Goal: Task Accomplishment & Management: Manage account settings

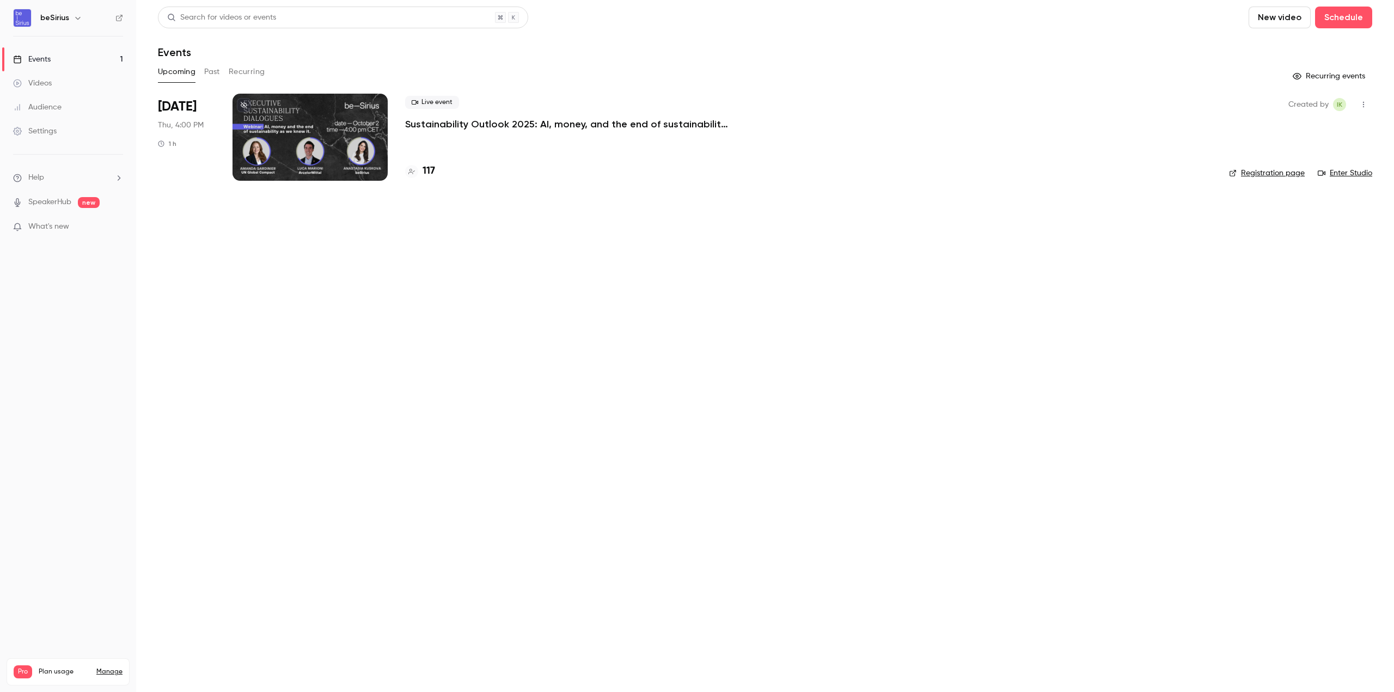
click at [309, 113] on div at bounding box center [309, 137] width 155 height 87
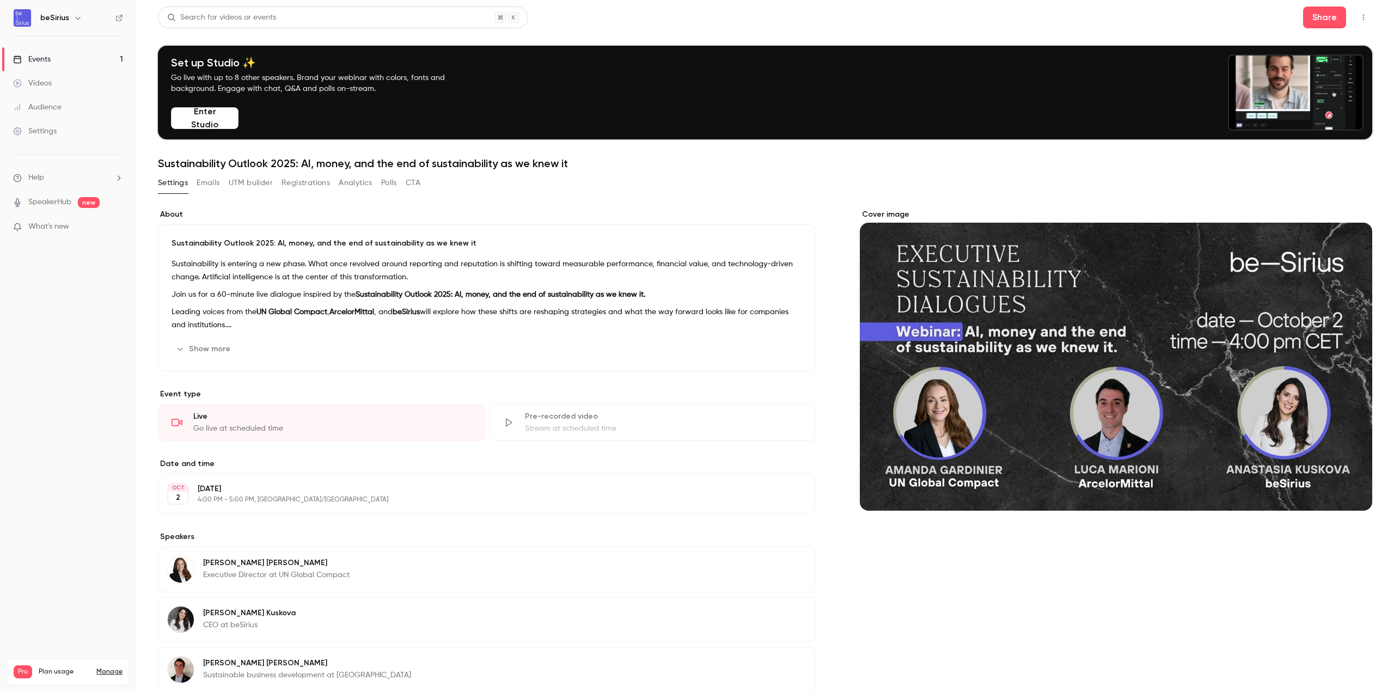
click at [299, 185] on button "Registrations" at bounding box center [305, 182] width 48 height 17
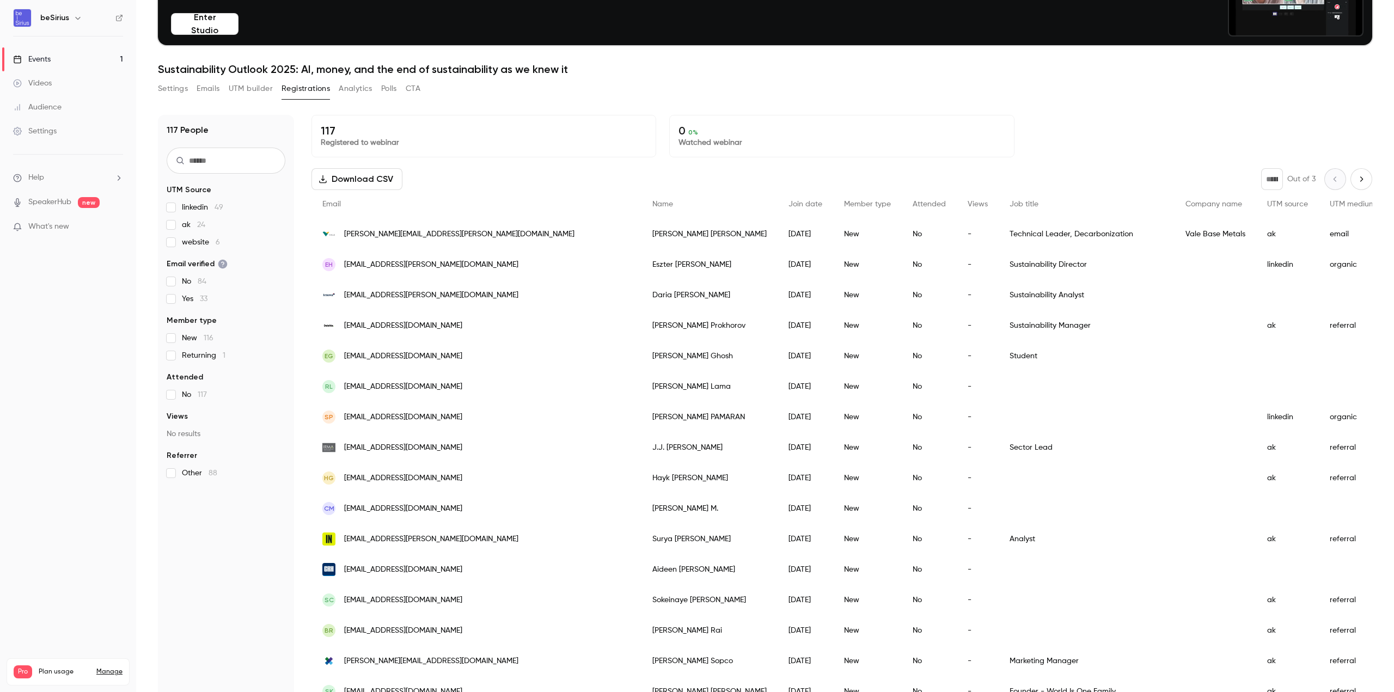
scroll to position [107, 0]
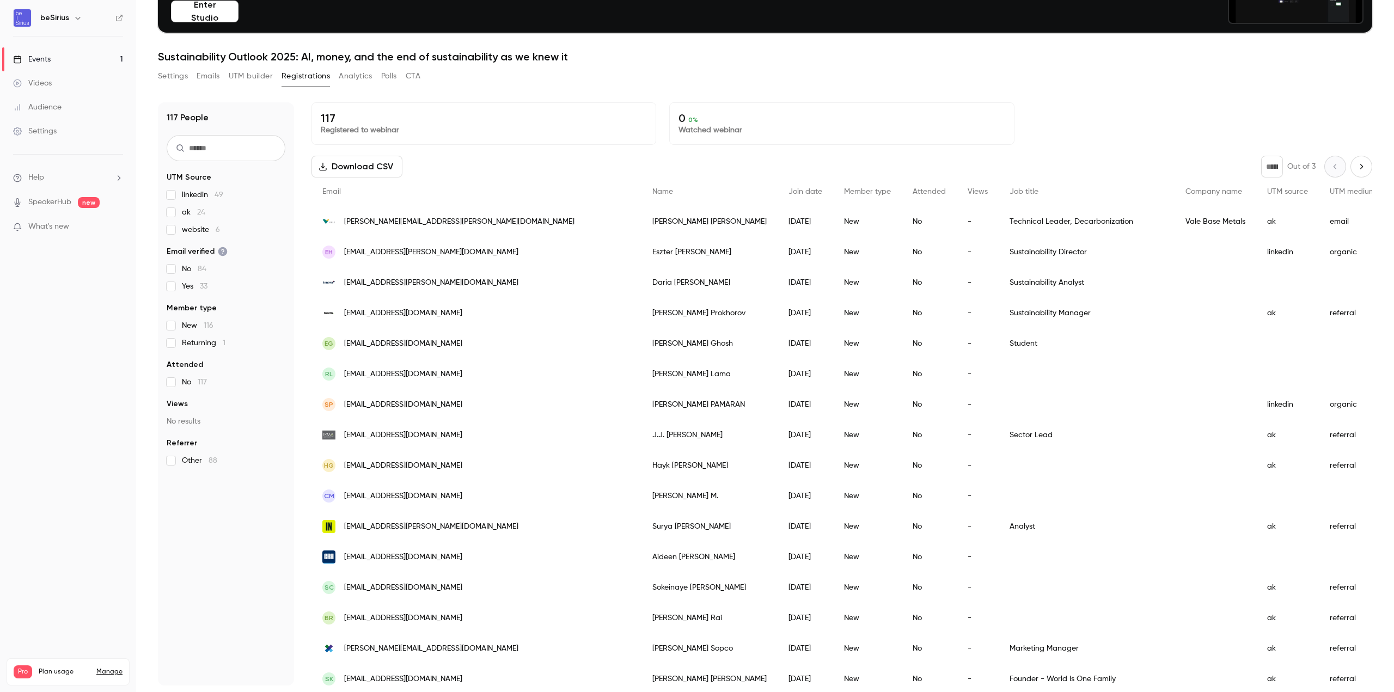
click at [901, 254] on div "No" at bounding box center [928, 252] width 55 height 30
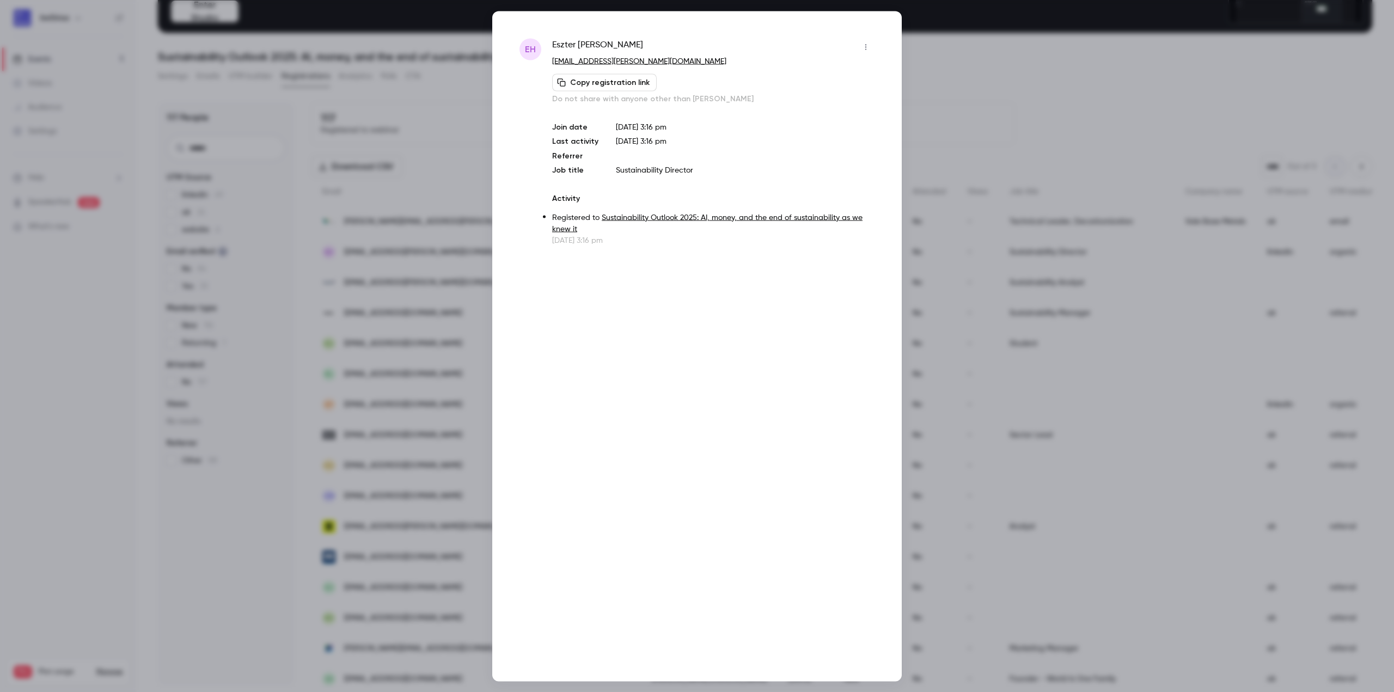
click at [1034, 84] on div at bounding box center [697, 346] width 1394 height 692
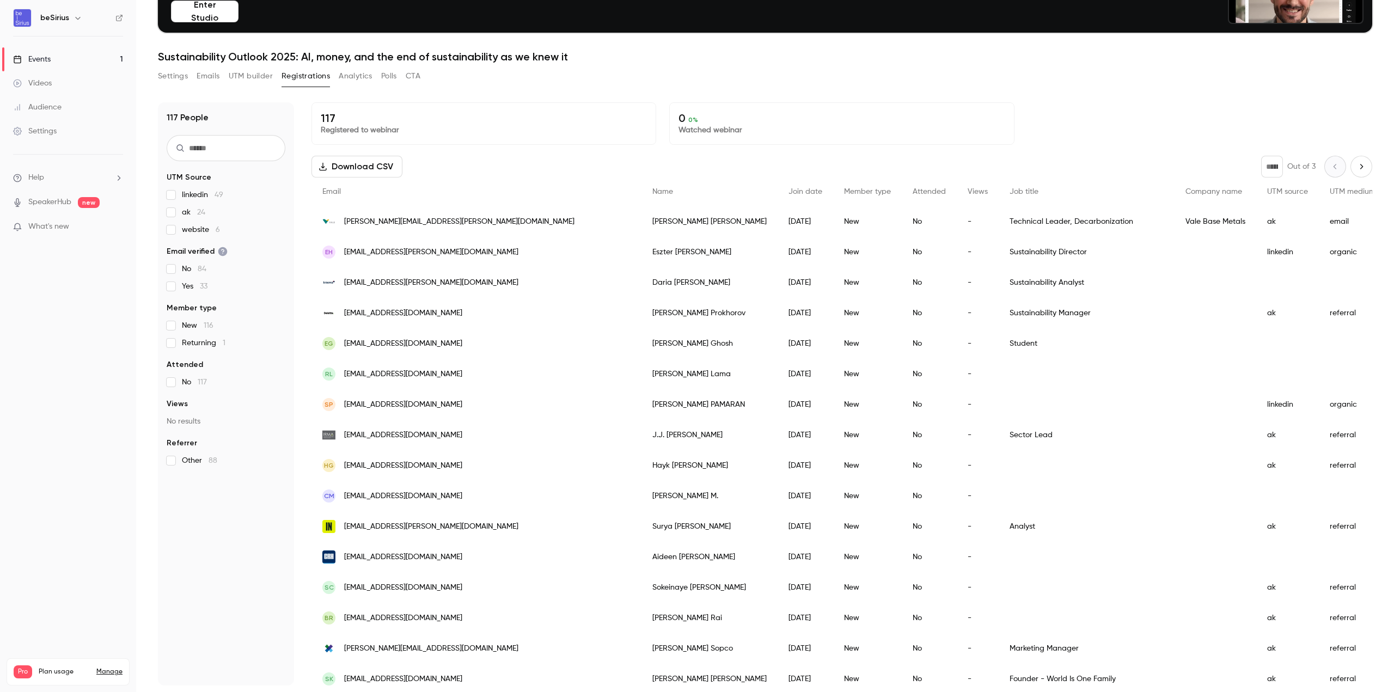
click at [248, 77] on button "UTM builder" at bounding box center [251, 75] width 44 height 17
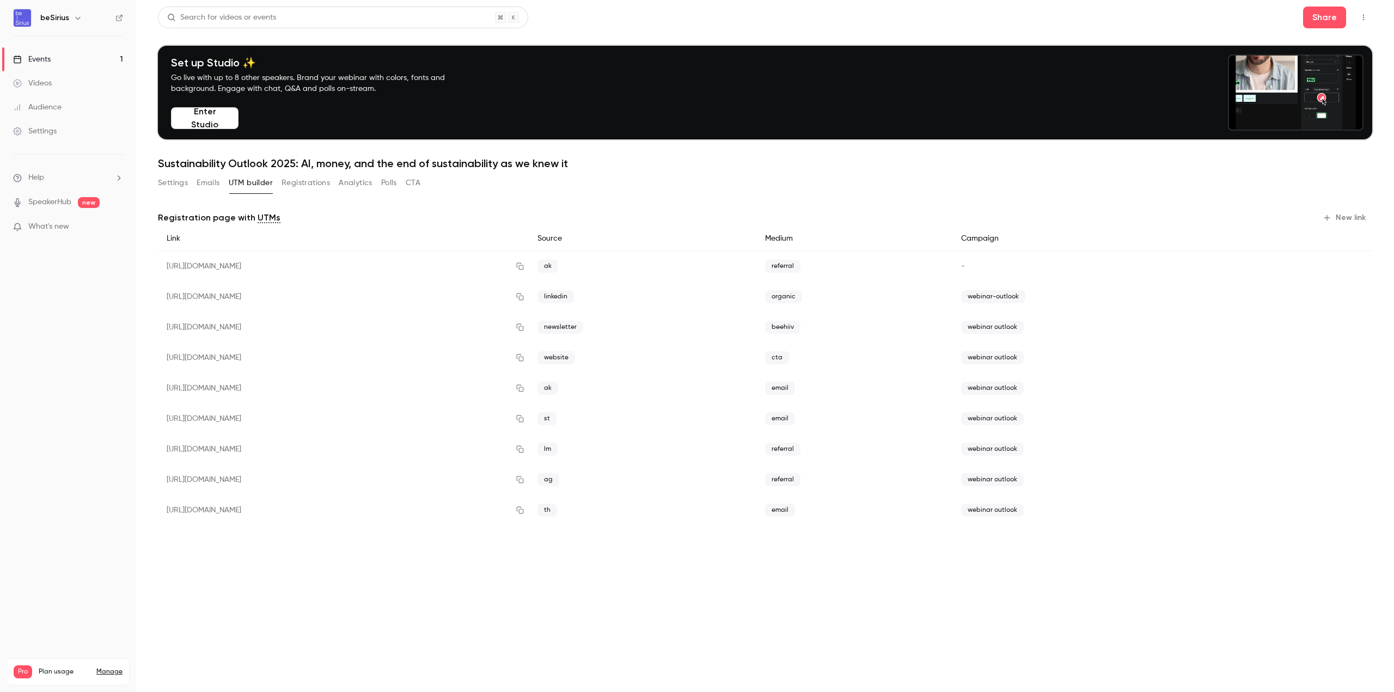
click at [1349, 218] on button "New link" at bounding box center [1345, 217] width 54 height 17
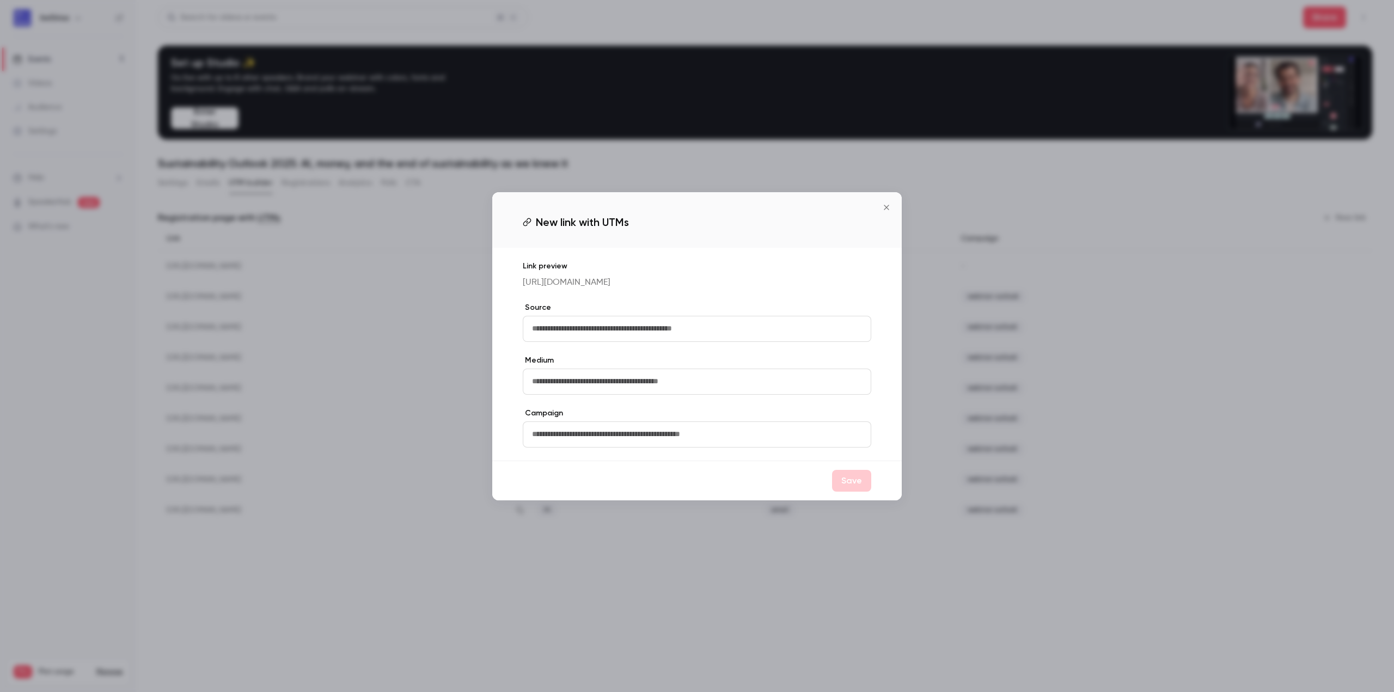
click at [887, 197] on button "Close" at bounding box center [886, 208] width 22 height 22
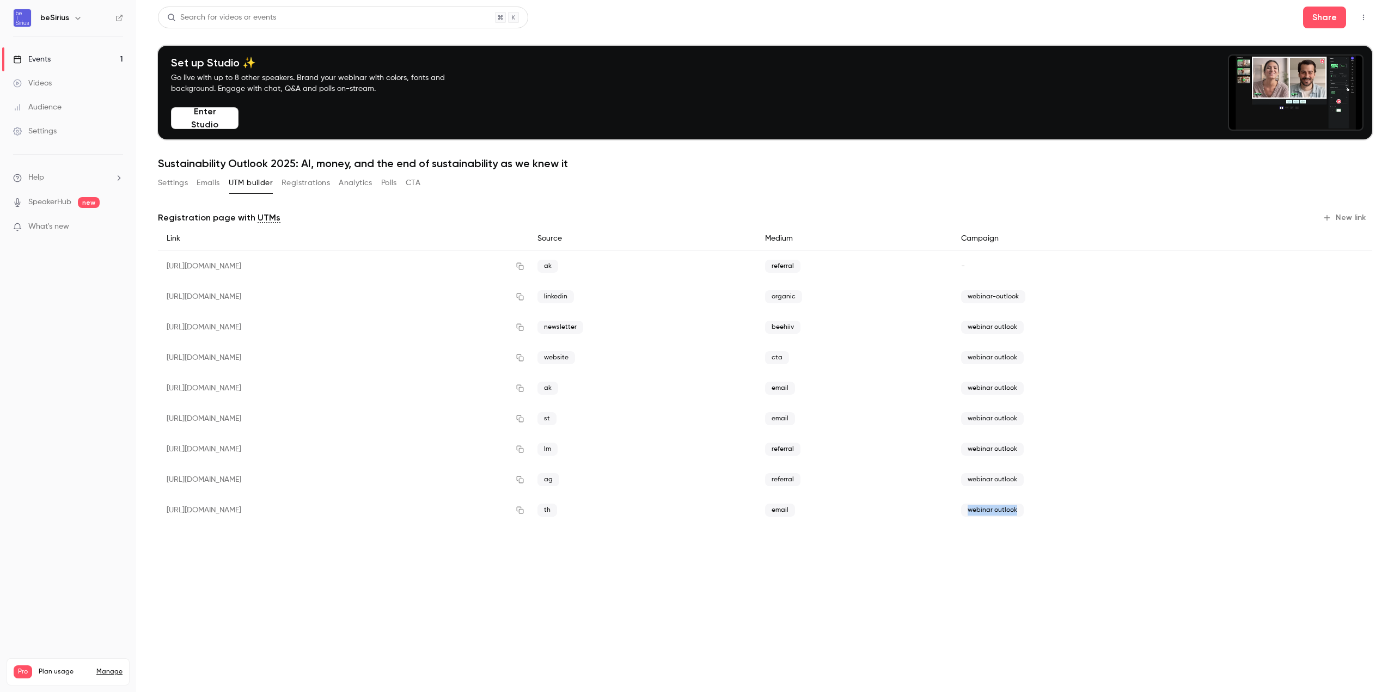
drag, startPoint x: 1079, startPoint y: 514, endPoint x: 1008, endPoint y: 512, distance: 71.9
click at [1008, 512] on div "webinar outlook" at bounding box center [1099, 510] width 294 height 30
copy span "webinar outlook"
click at [1346, 214] on button "New link" at bounding box center [1345, 217] width 54 height 17
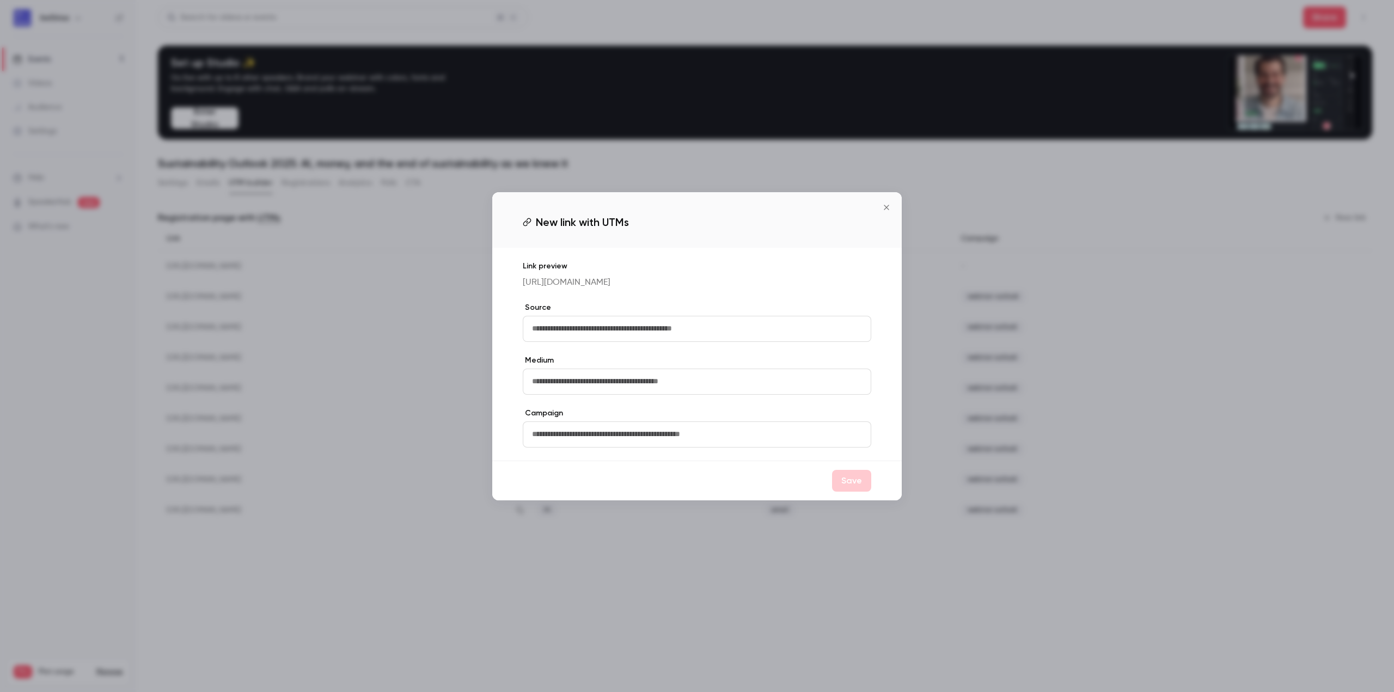
click at [781, 337] on input "text" at bounding box center [697, 329] width 348 height 26
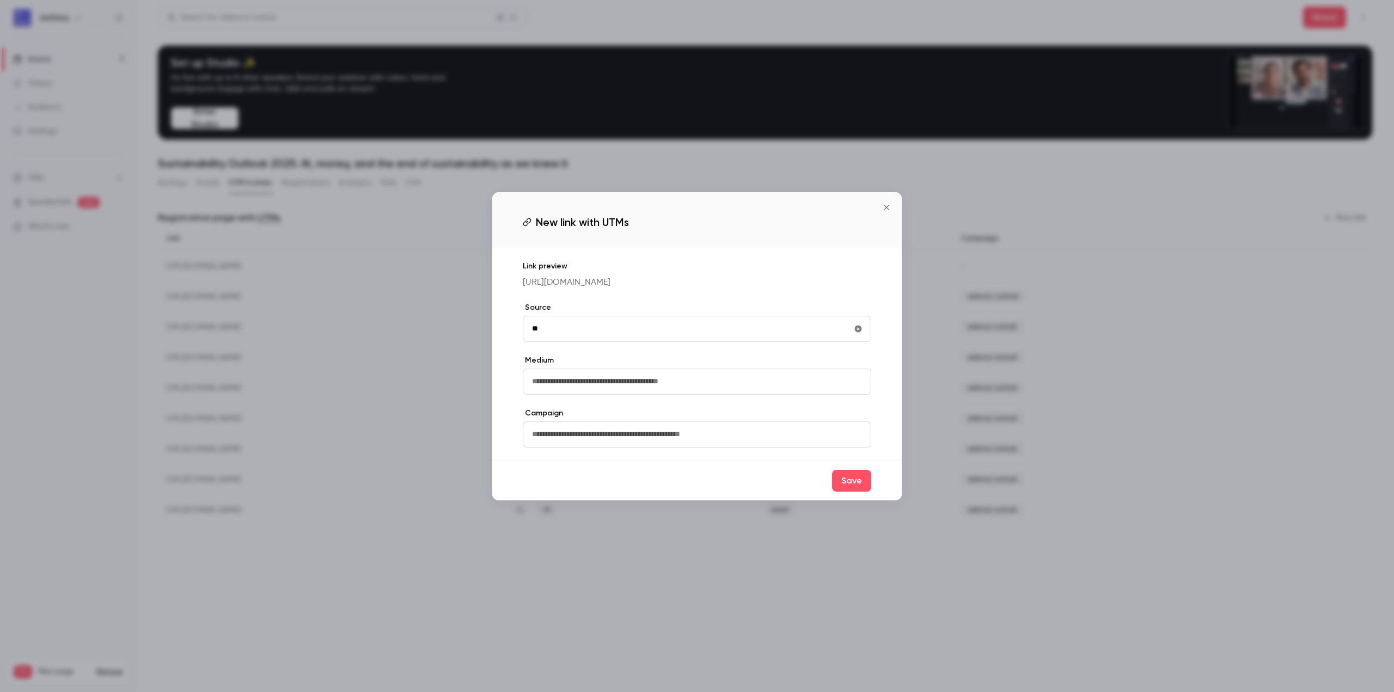
type input "**"
click at [784, 394] on input "text" at bounding box center [697, 382] width 348 height 26
type input "*****"
click at [809, 439] on input "text" at bounding box center [697, 434] width 348 height 26
paste input "**********"
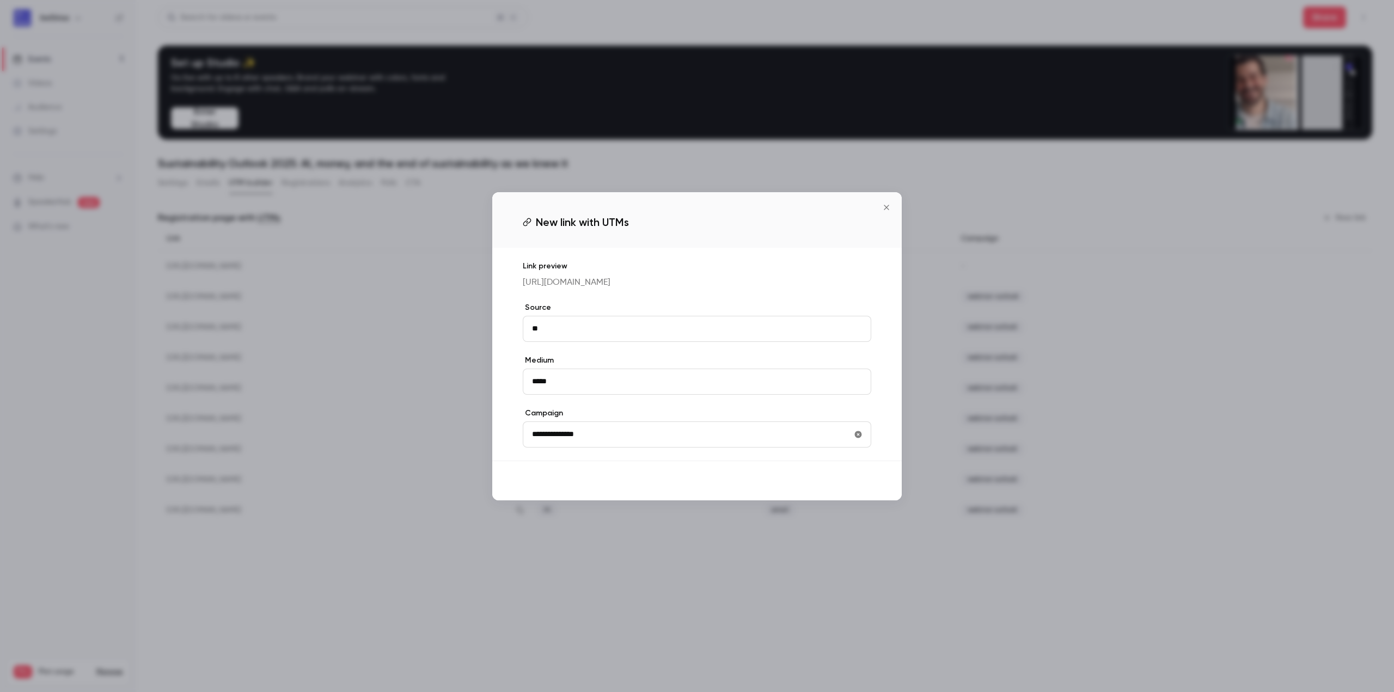
type input "**********"
click at [848, 492] on button "Save" at bounding box center [851, 481] width 39 height 22
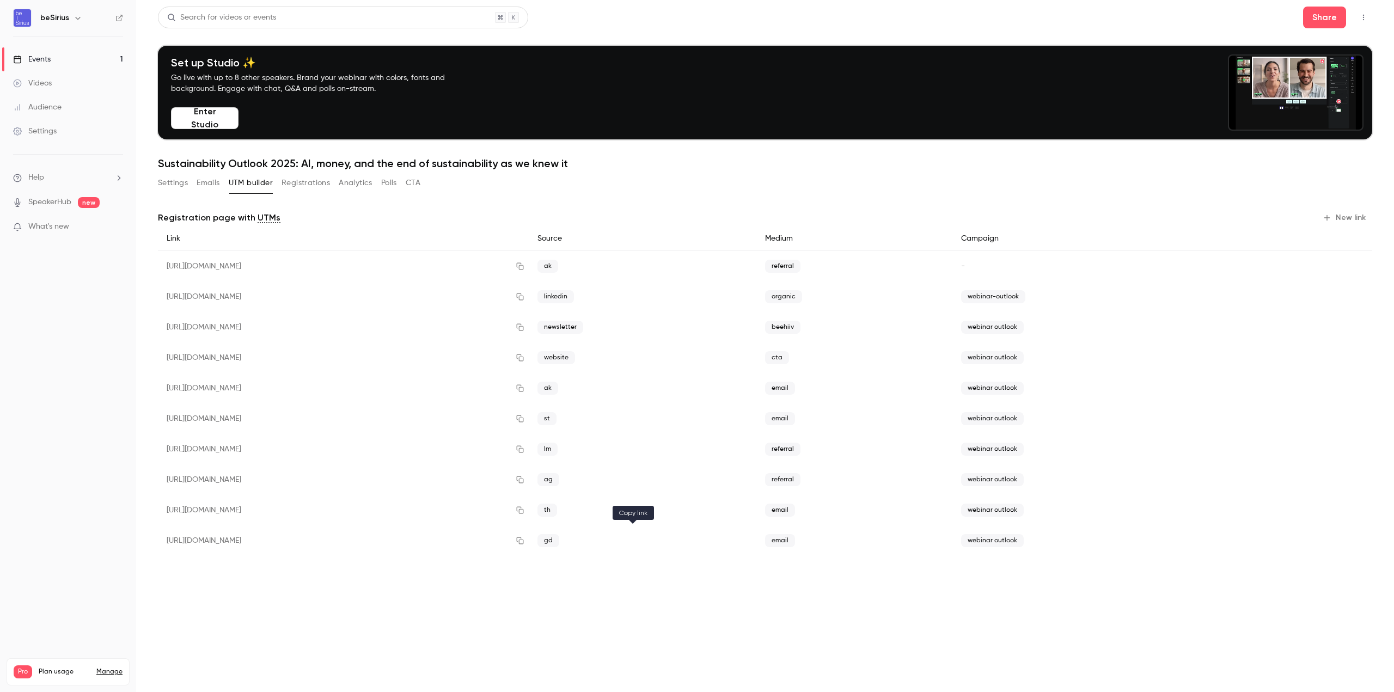
click at [524, 542] on icon "button" at bounding box center [519, 541] width 9 height 8
click at [167, 182] on button "Settings" at bounding box center [173, 182] width 30 height 17
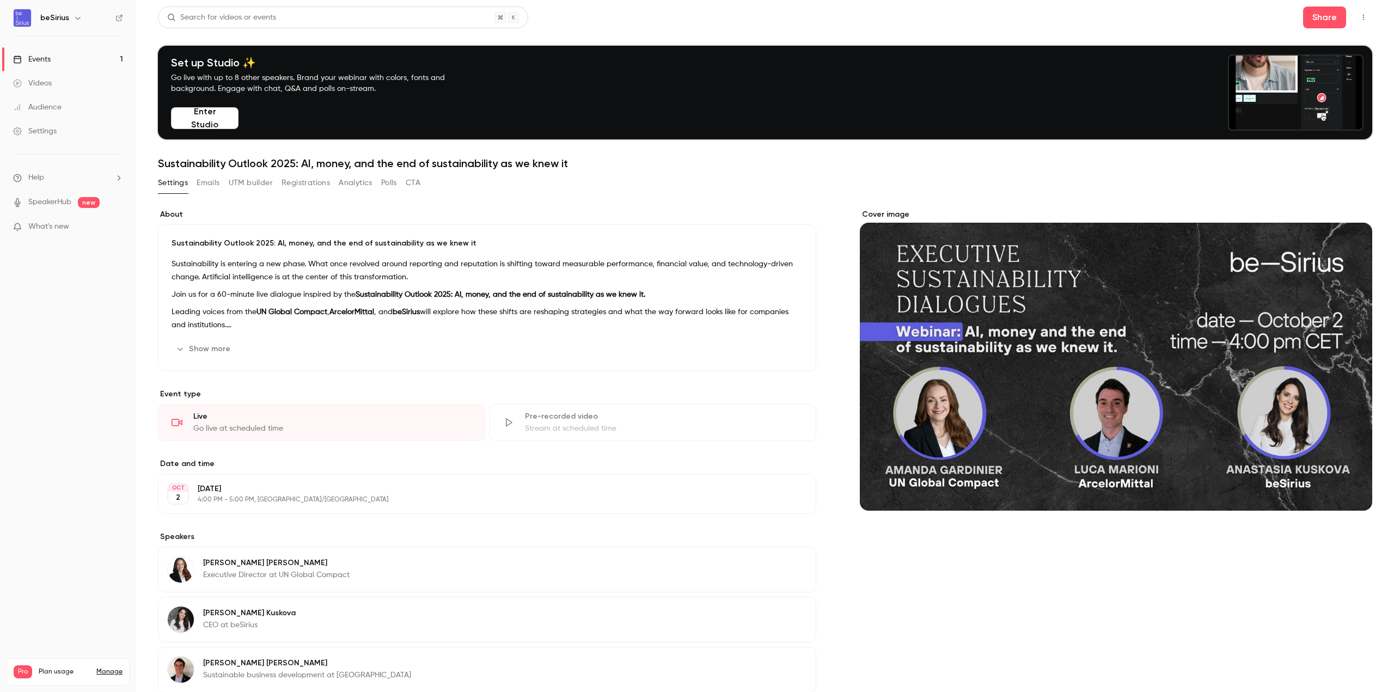
click at [296, 186] on button "Registrations" at bounding box center [305, 182] width 48 height 17
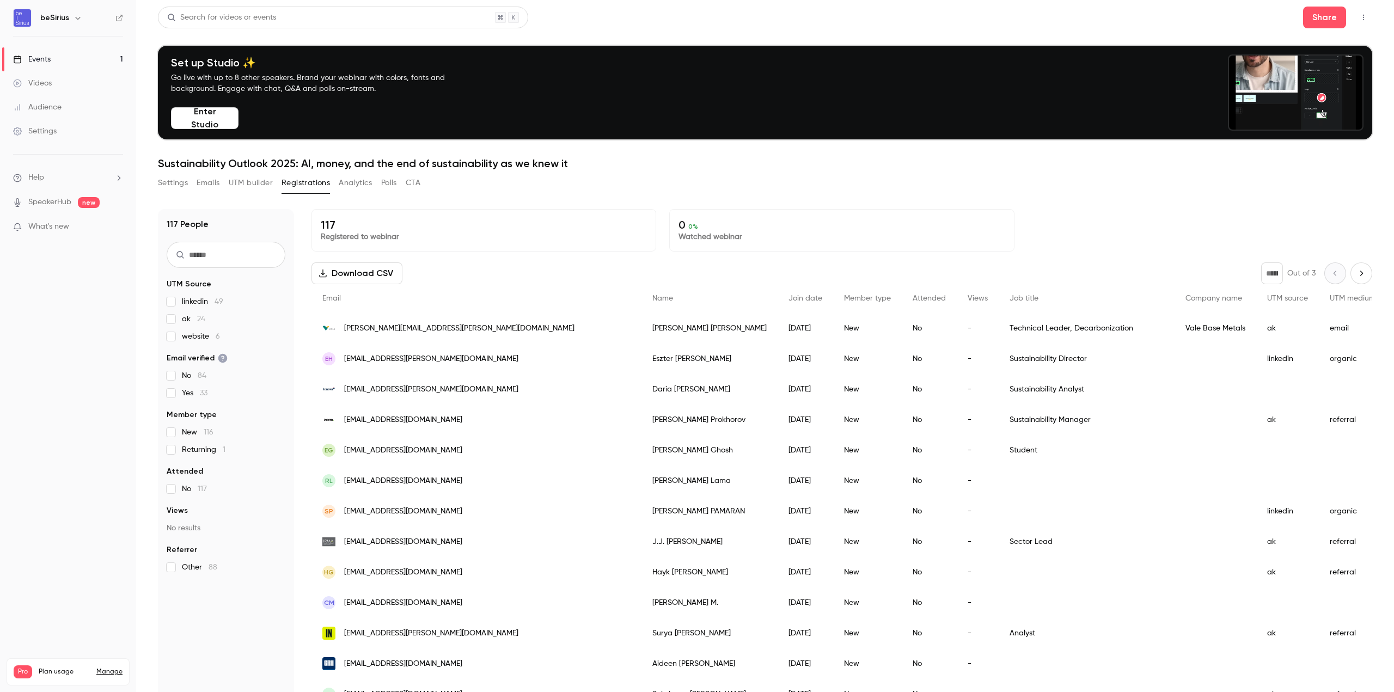
click at [49, 53] on link "Events 1" at bounding box center [68, 59] width 136 height 24
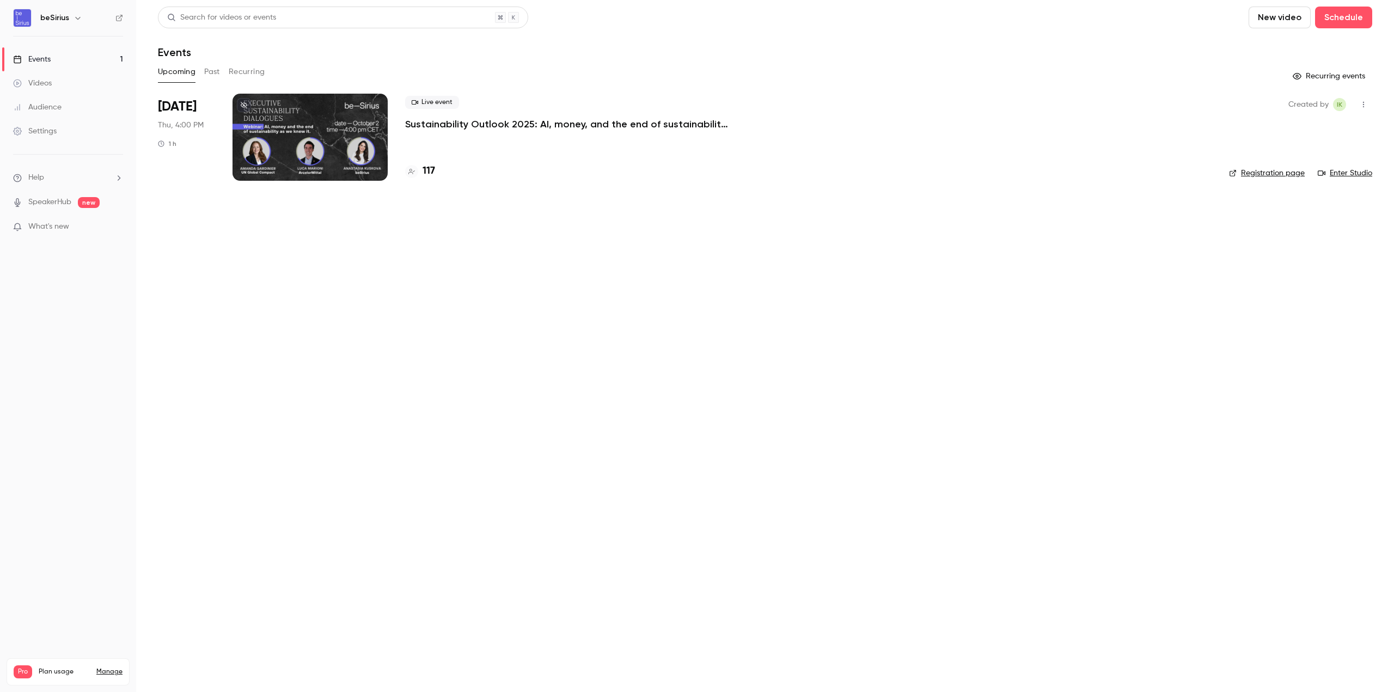
click at [296, 132] on div at bounding box center [309, 137] width 155 height 87
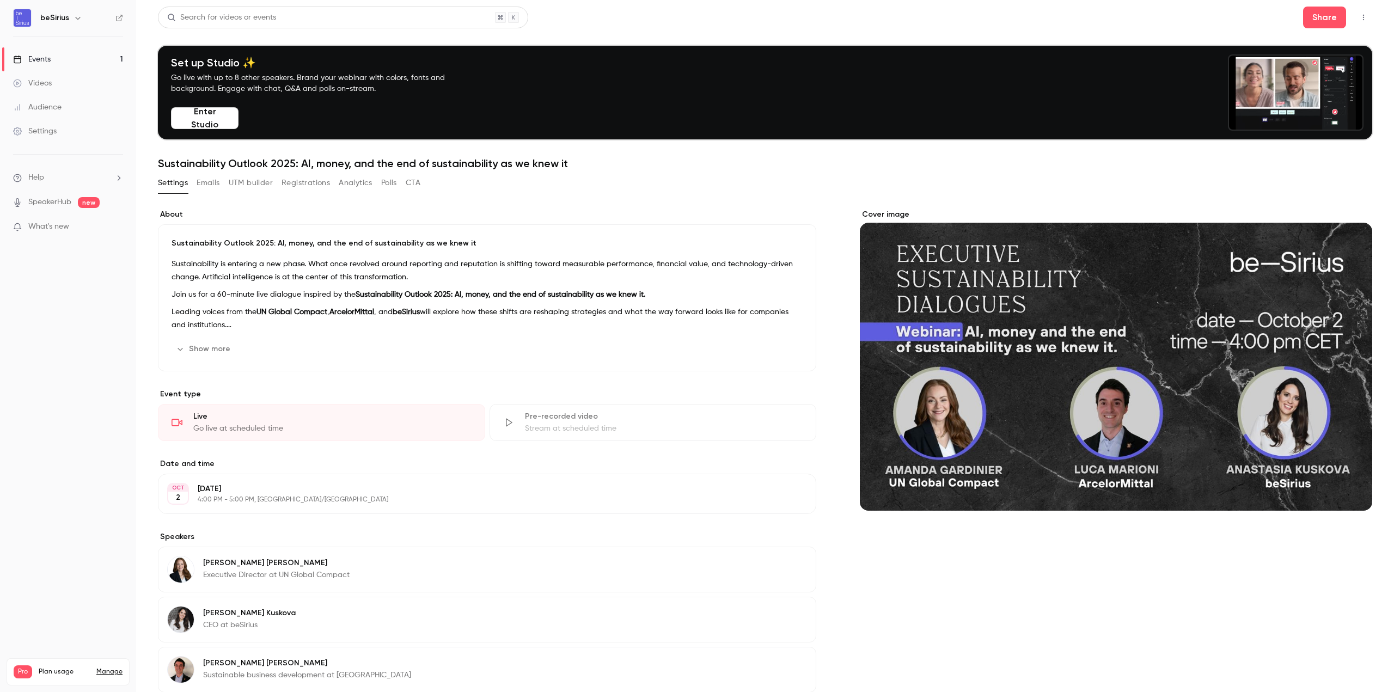
click at [293, 181] on button "Registrations" at bounding box center [305, 182] width 48 height 17
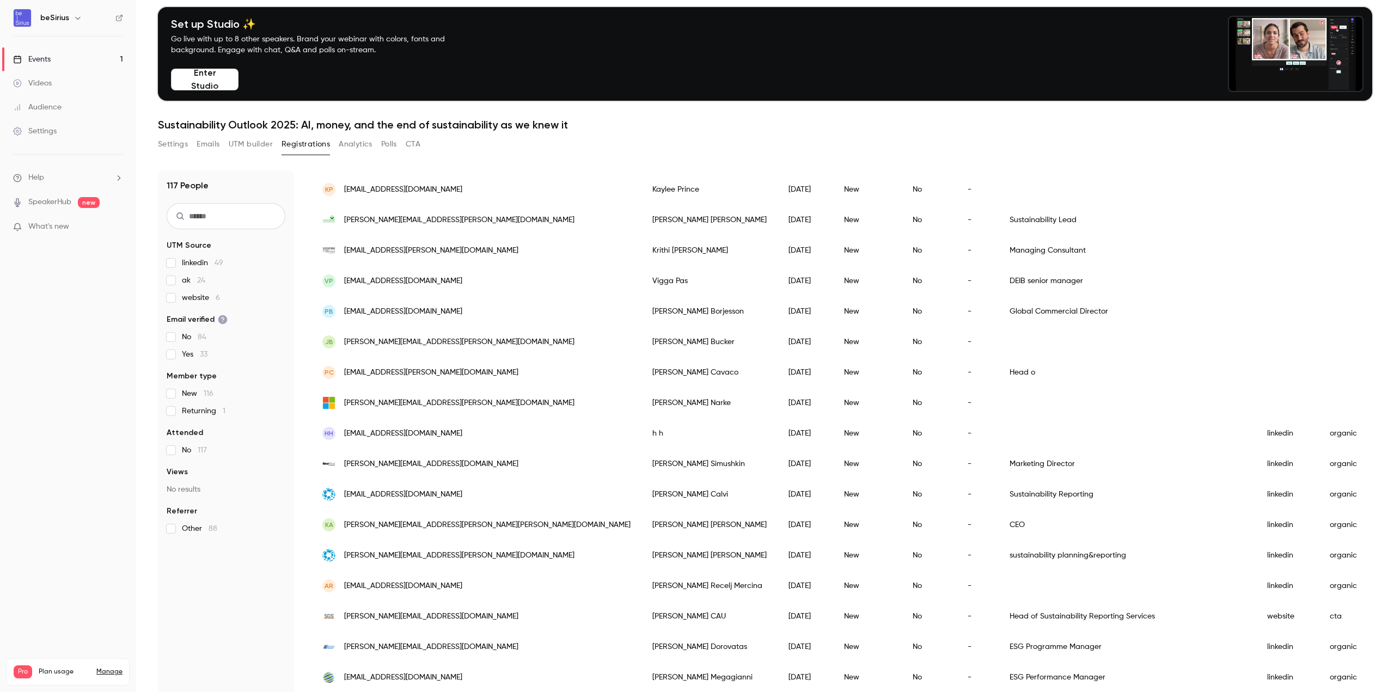
scroll to position [107, 0]
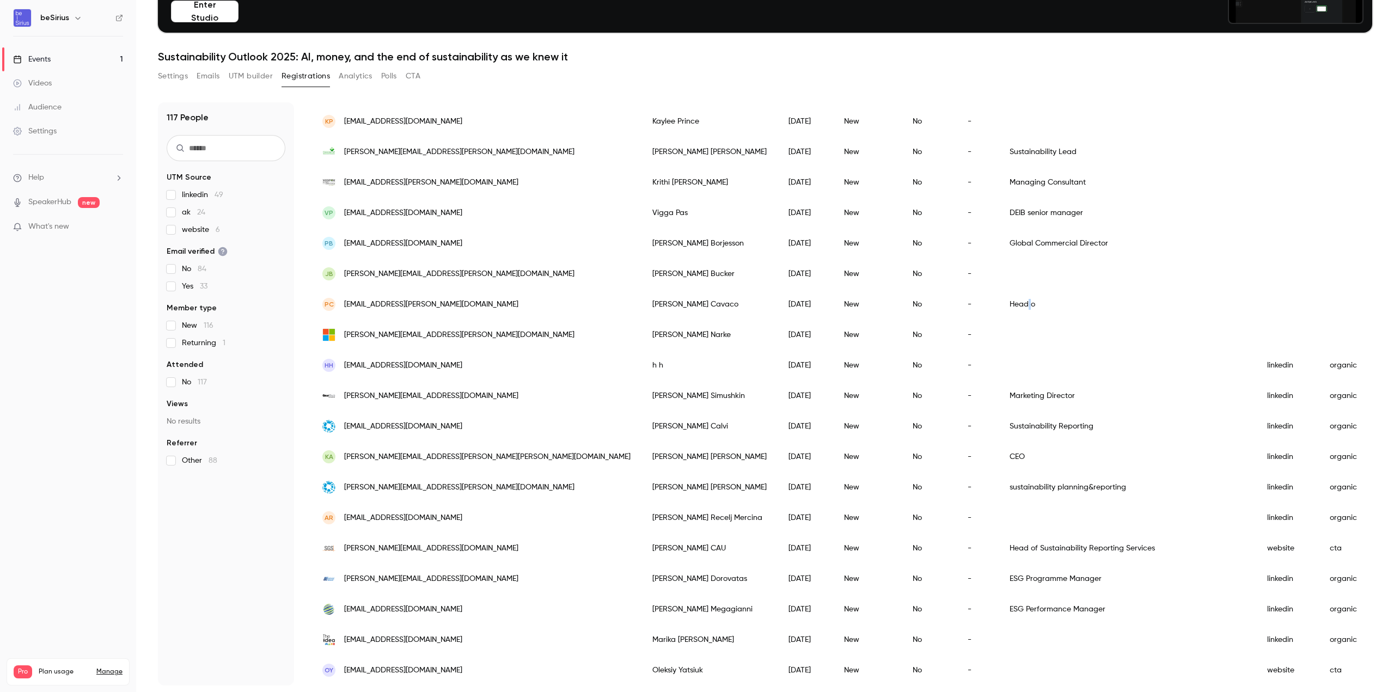
click at [998, 290] on div "Head o" at bounding box center [1086, 304] width 176 height 30
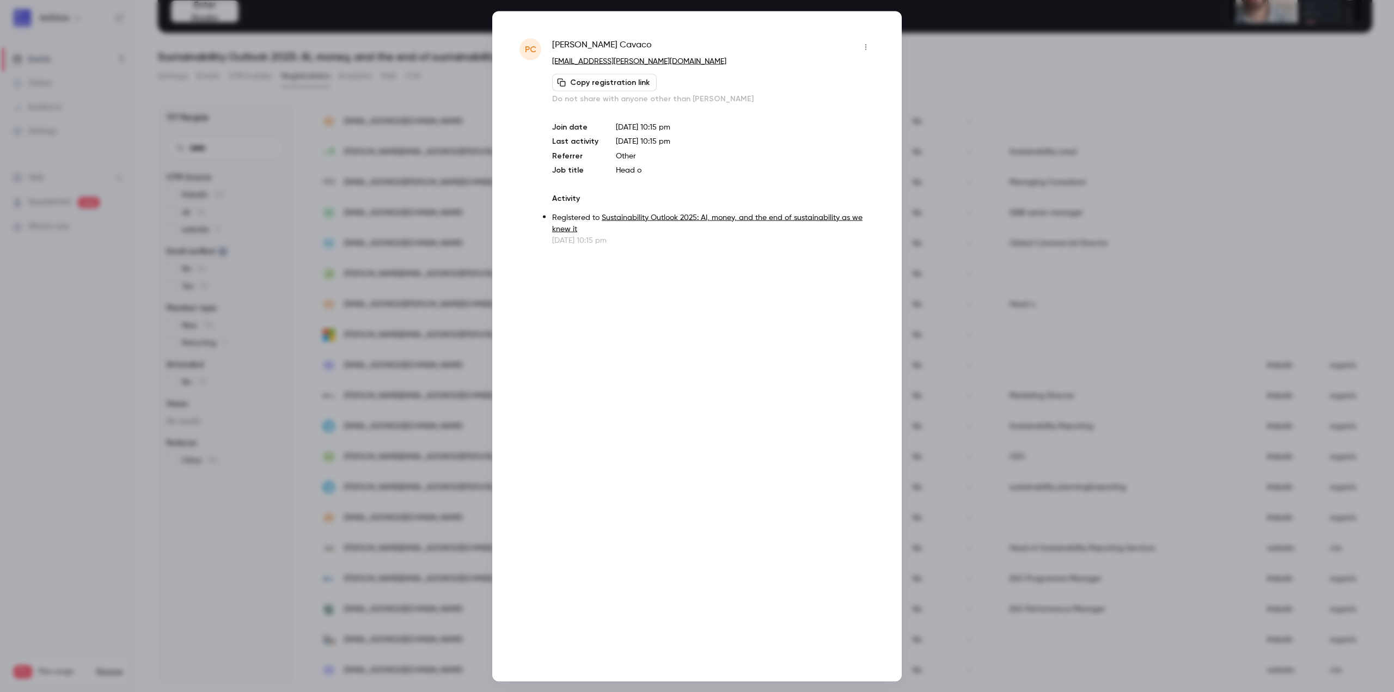
click at [575, 47] on span "Patricia Cavaco" at bounding box center [602, 46] width 100 height 17
copy div "Patricia Cavaco"
click at [1052, 82] on div at bounding box center [697, 346] width 1394 height 692
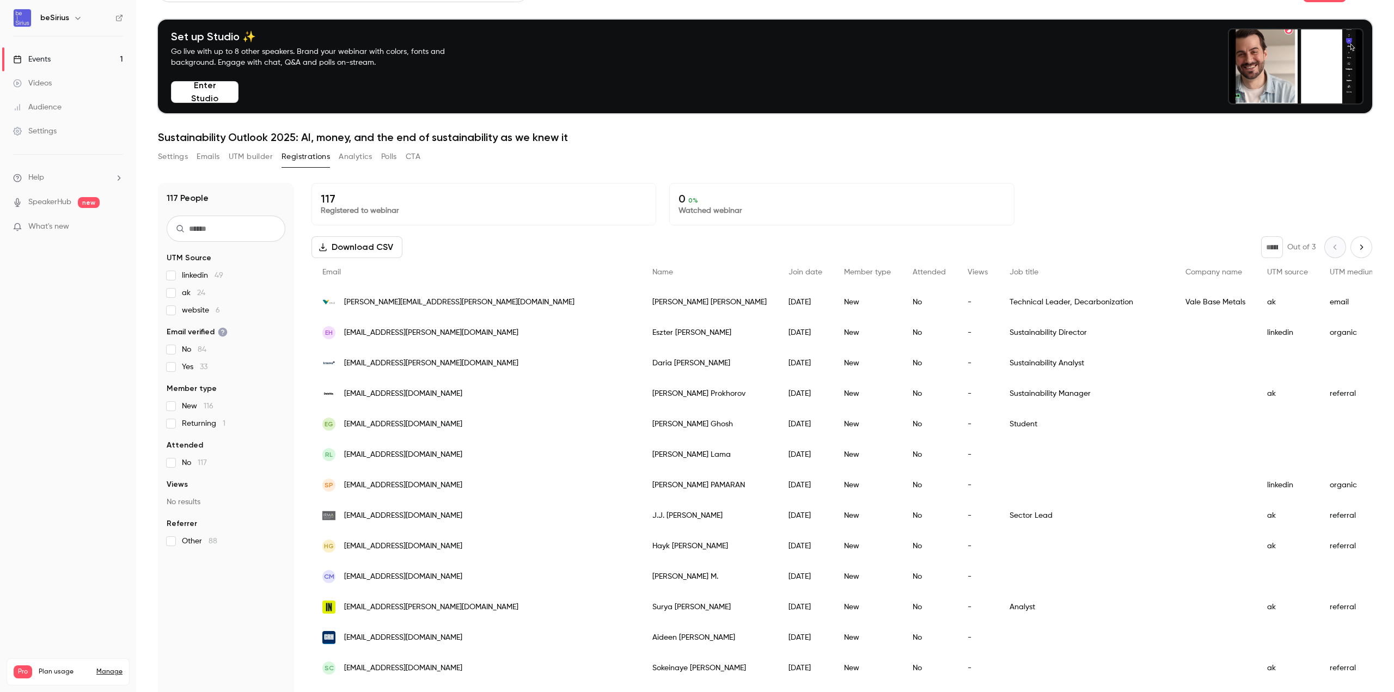
scroll to position [0, 0]
